Goal: Check status: Check status

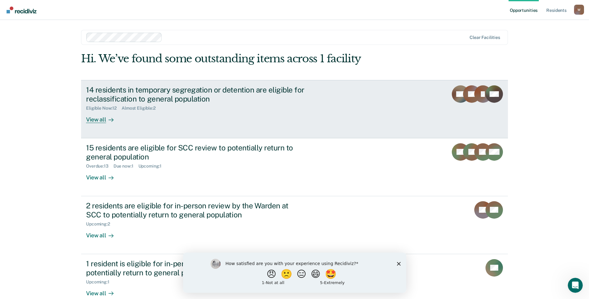
click at [92, 119] on div "View all" at bounding box center [103, 117] width 35 height 12
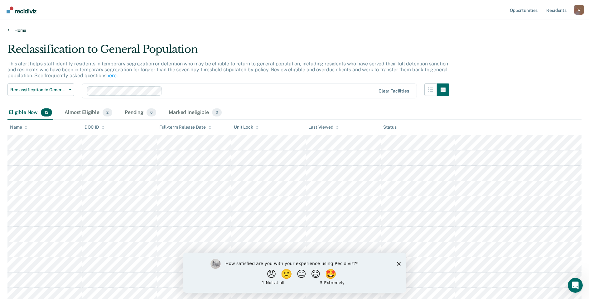
click at [10, 30] on link "Home" at bounding box center [294, 30] width 574 height 6
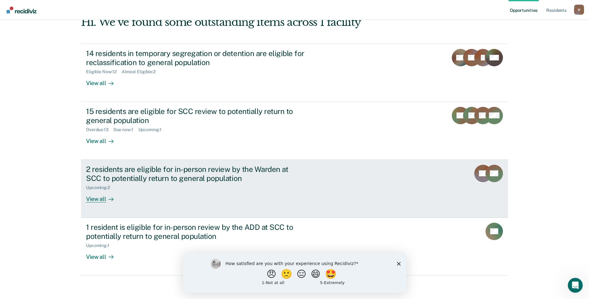
scroll to position [38, 0]
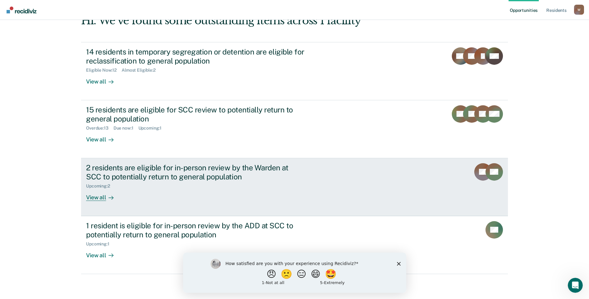
click at [92, 196] on div "View all" at bounding box center [103, 195] width 35 height 12
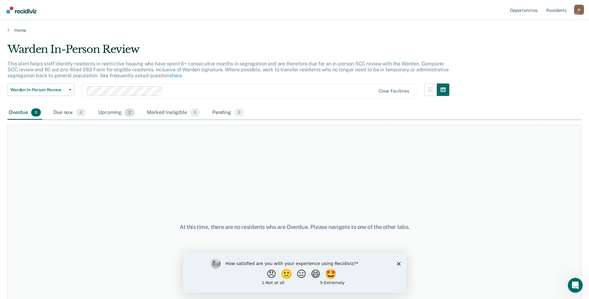
click at [109, 110] on div "Upcoming 2" at bounding box center [116, 113] width 39 height 14
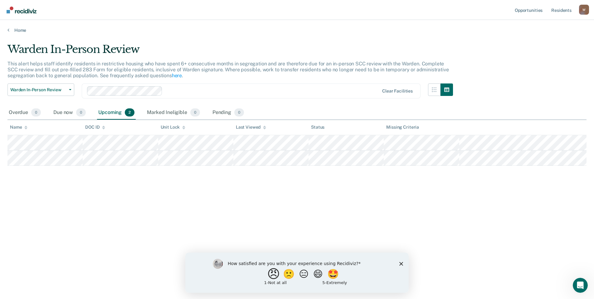
click at [272, 278] on button "😠" at bounding box center [274, 274] width 15 height 12
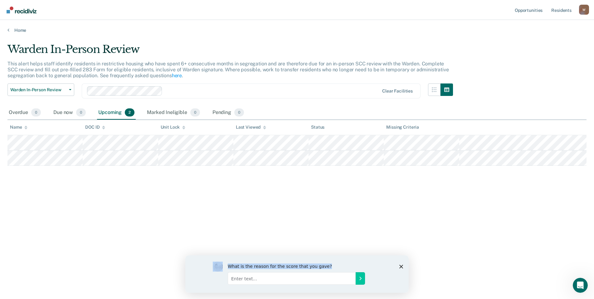
click at [399, 267] on div "What is the reason for the score that you gave?" at bounding box center [296, 273] width 223 height 37
click at [401, 267] on icon "Close survey" at bounding box center [401, 267] width 4 height 4
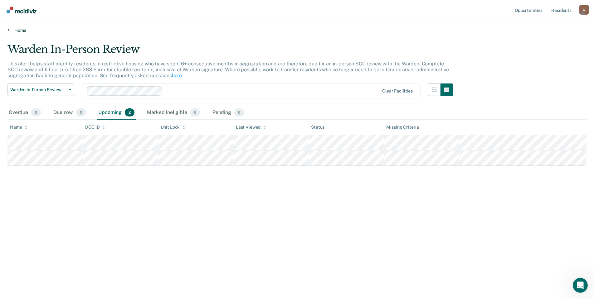
click at [9, 31] on link "Home" at bounding box center [296, 30] width 579 height 6
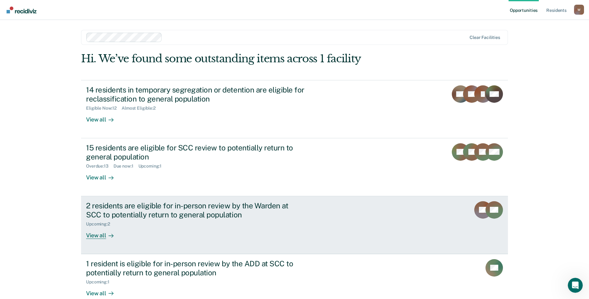
click at [99, 233] on div "View all" at bounding box center [103, 233] width 35 height 12
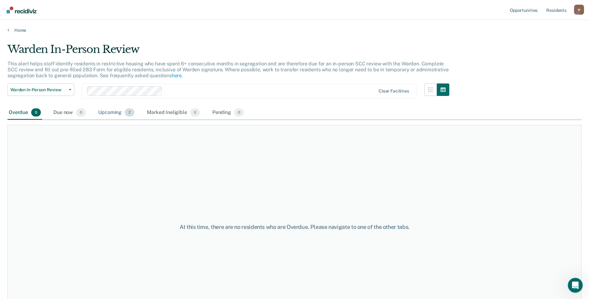
click at [119, 113] on div "Upcoming 2" at bounding box center [116, 113] width 39 height 14
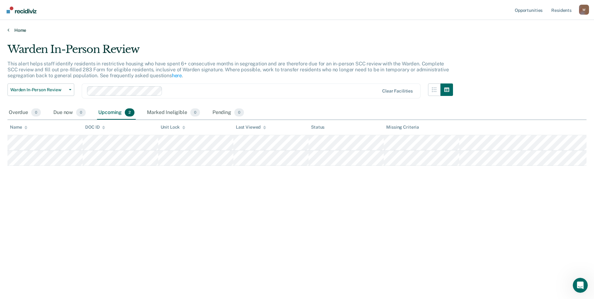
click at [17, 32] on link "Home" at bounding box center [296, 30] width 579 height 6
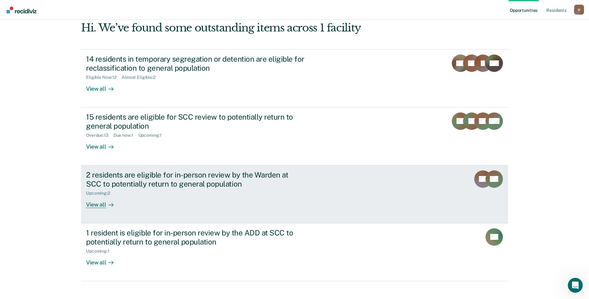
scroll to position [31, 0]
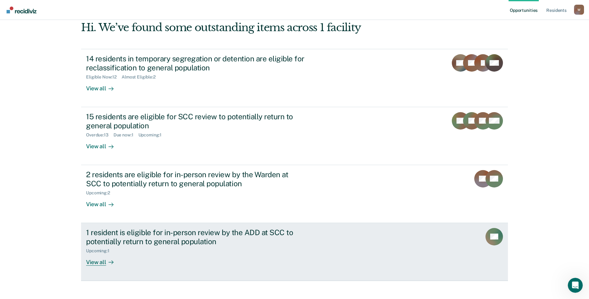
click at [93, 263] on div "View all" at bounding box center [103, 260] width 35 height 12
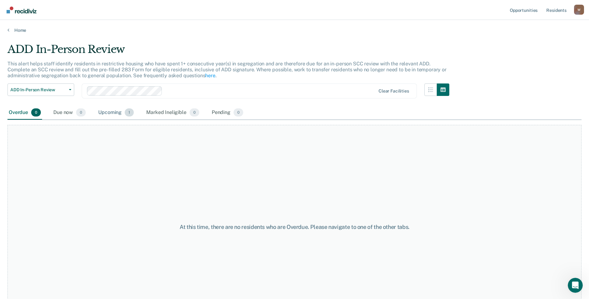
click at [115, 109] on div "Upcoming 1" at bounding box center [116, 113] width 38 height 14
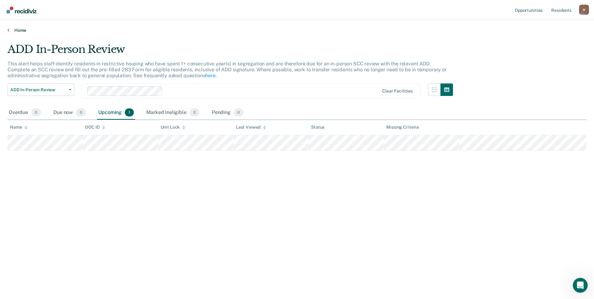
click at [9, 29] on link "Home" at bounding box center [296, 30] width 579 height 6
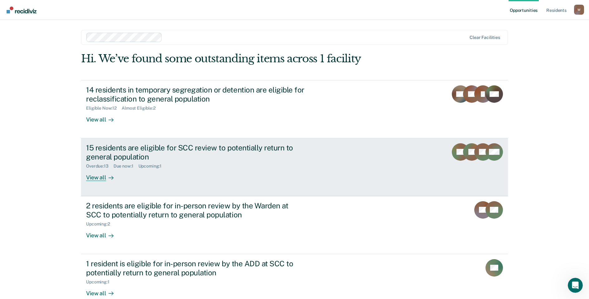
click at [93, 165] on div "Overdue : 13" at bounding box center [99, 166] width 27 height 5
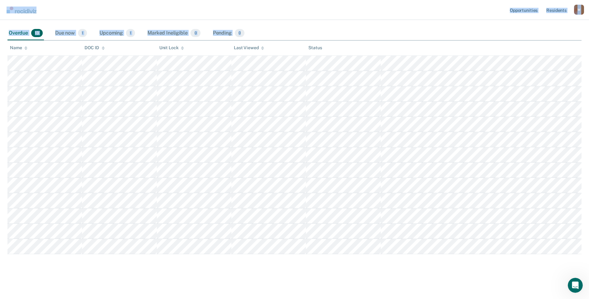
scroll to position [79, 0]
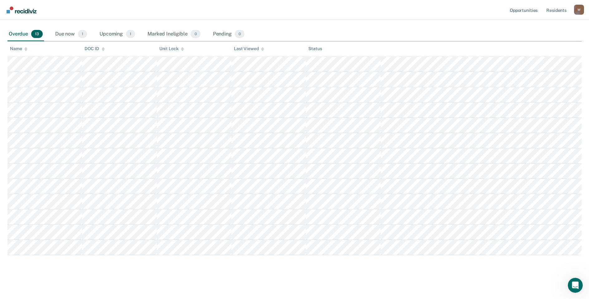
click at [12, 64] on main "Security Classification Committee Review This alert helps staff identify reside…" at bounding box center [294, 126] width 589 height 344
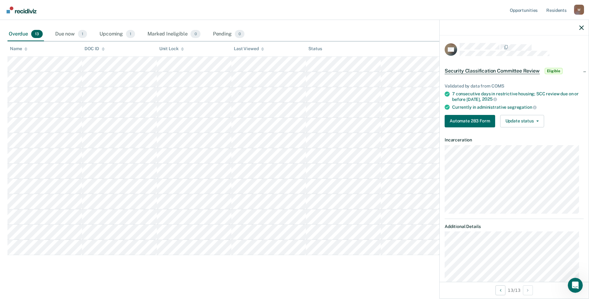
drag, startPoint x: 343, startPoint y: 268, endPoint x: 5, endPoint y: 43, distance: 406.1
click at [5, 43] on main "Security Classification Committee Review This alert helps staff identify reside…" at bounding box center [294, 126] width 589 height 344
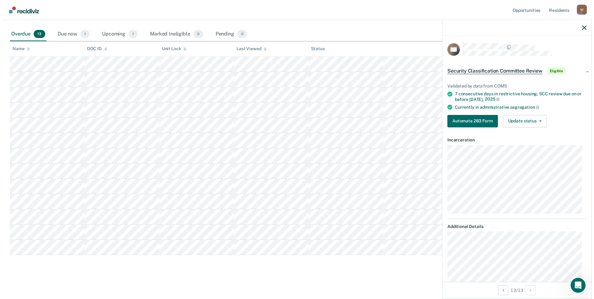
scroll to position [0, 0]
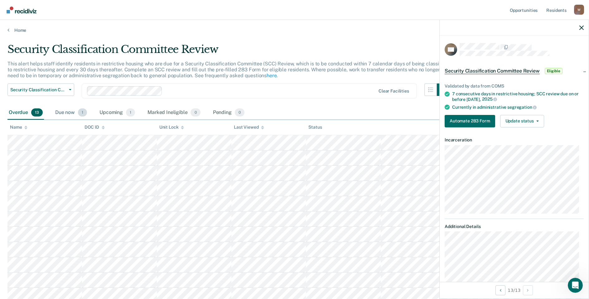
click at [68, 117] on div "Due now 1" at bounding box center [71, 113] width 34 height 14
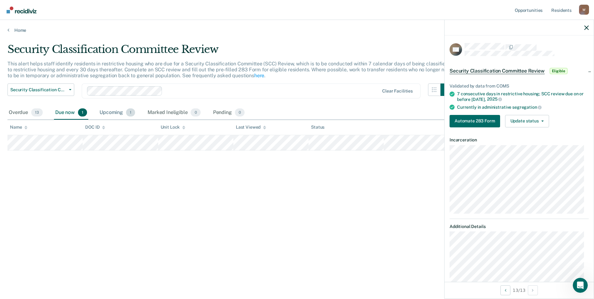
click at [117, 114] on div "Upcoming 1" at bounding box center [117, 113] width 38 height 14
